Goal: Book appointment/travel/reservation

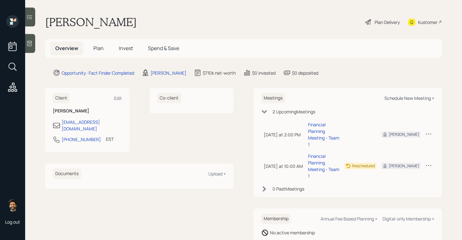
click at [407, 96] on div "Schedule New Meeting +" at bounding box center [410, 98] width 50 height 6
select select "f14b762f-c7c2-4b89-9227-8fa891345eea"
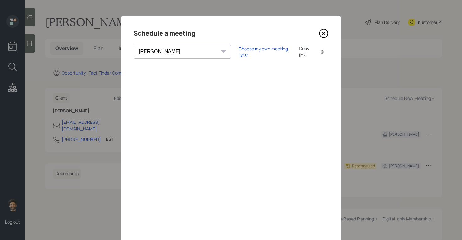
click at [325, 34] on icon at bounding box center [323, 33] width 9 height 9
